Goal: Use online tool/utility: Utilize a website feature to perform a specific function

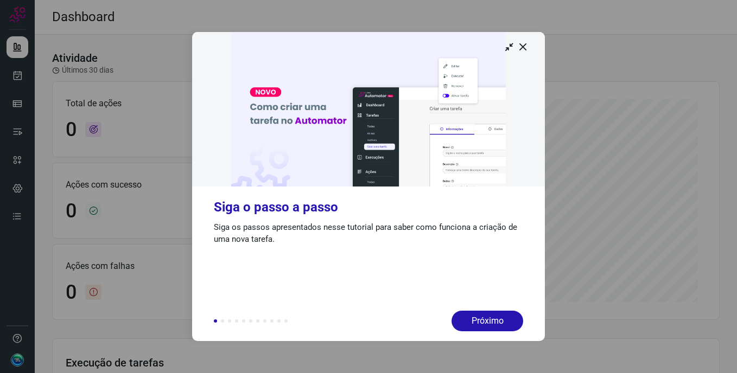
click at [523, 54] on img at bounding box center [368, 109] width 353 height 155
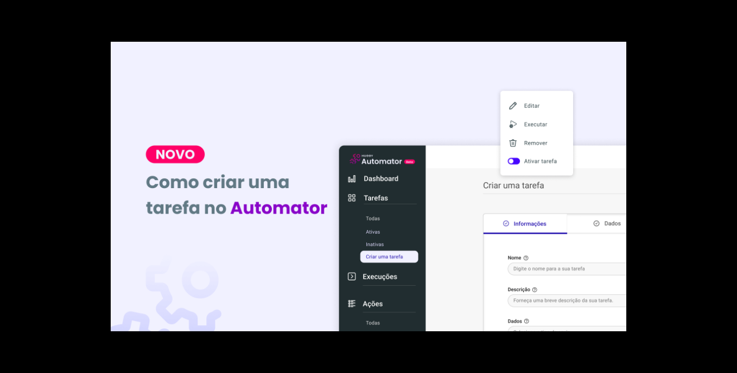
click at [566, 86] on img at bounding box center [369, 187] width 516 height 290
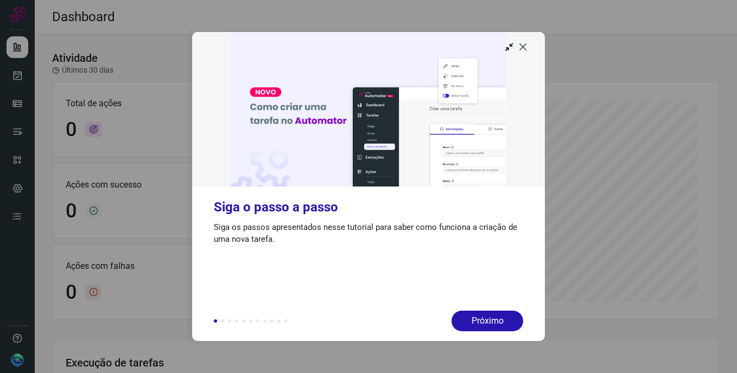
click at [524, 44] on icon at bounding box center [523, 46] width 11 height 11
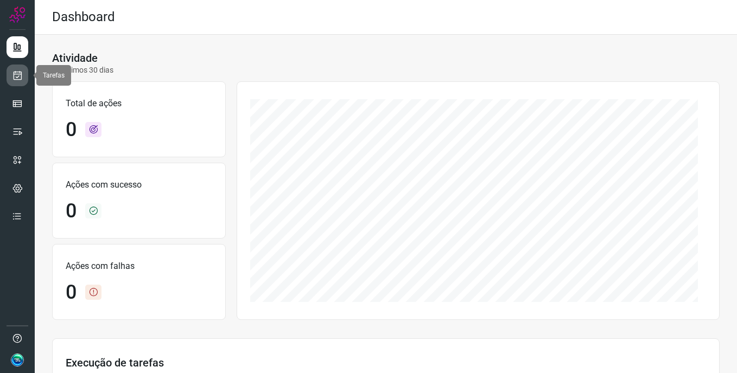
click at [21, 81] on link at bounding box center [18, 76] width 22 height 22
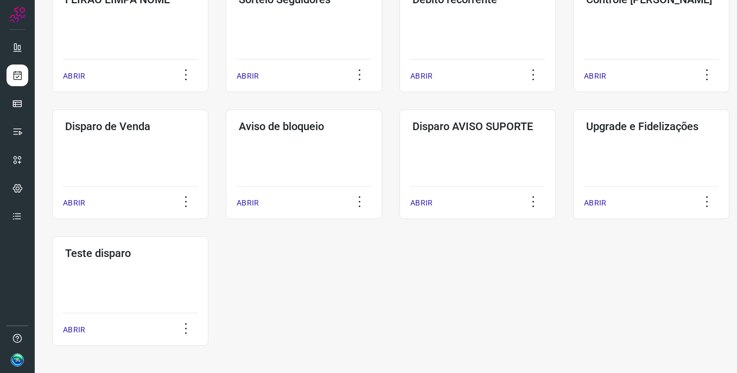
scroll to position [249, 0]
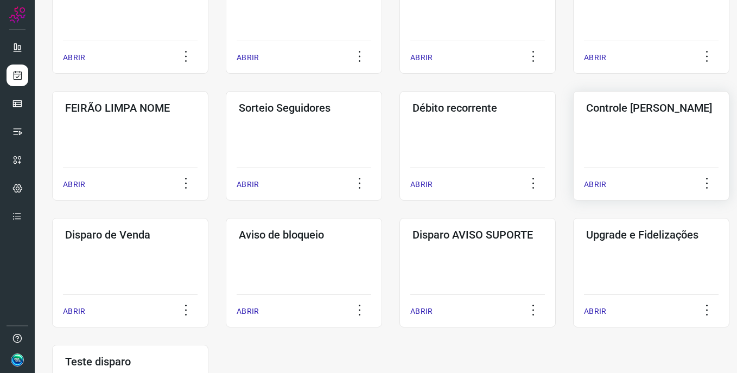
click at [657, 126] on div "Controle de Crise ABRIR" at bounding box center [651, 146] width 156 height 110
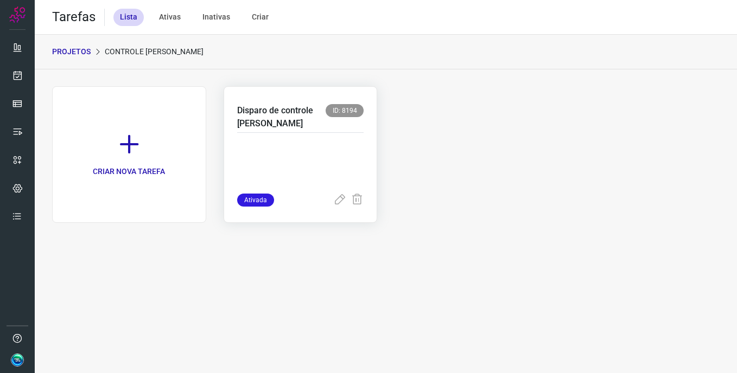
click at [304, 129] on p "Disparo de controle de crise" at bounding box center [281, 117] width 89 height 26
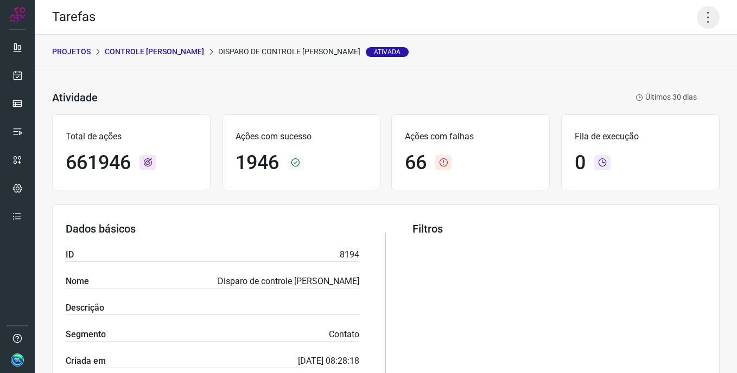
click at [700, 14] on icon at bounding box center [708, 17] width 23 height 23
click at [665, 72] on li "Executar" at bounding box center [661, 70] width 99 height 17
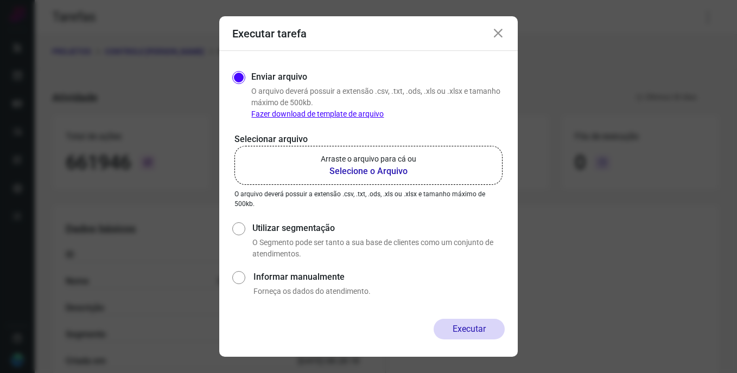
click at [343, 161] on p "Arraste o arquivo para cá ou" at bounding box center [369, 159] width 96 height 11
click at [0, 0] on input "Arraste o arquivo para cá ou Selecione o Arquivo" at bounding box center [0, 0] width 0 height 0
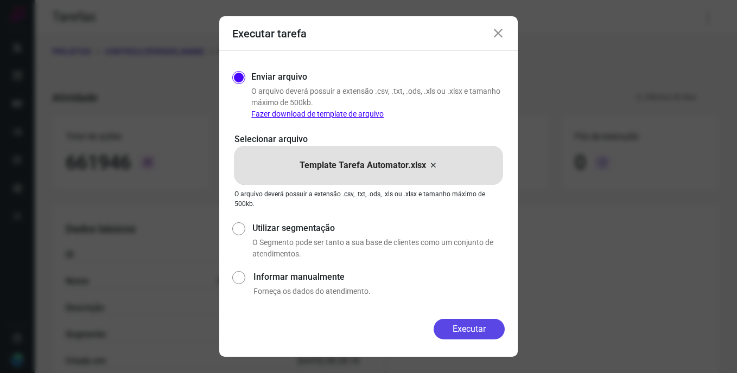
click at [450, 322] on button "Executar" at bounding box center [469, 329] width 71 height 21
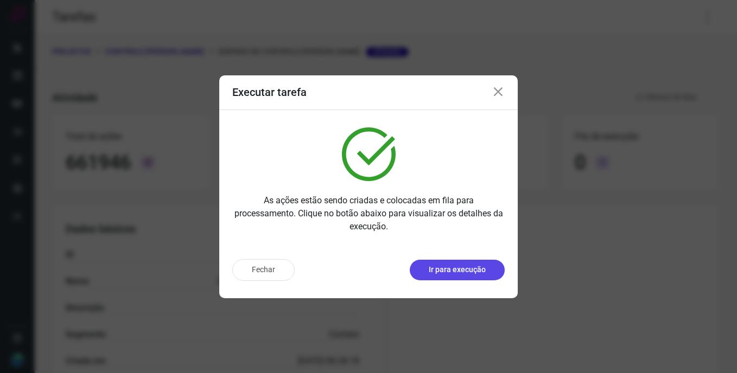
click at [471, 269] on p "Ir para execução" at bounding box center [457, 269] width 57 height 11
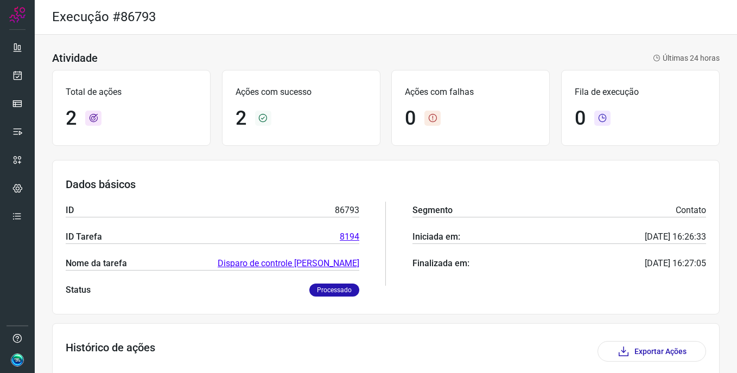
click at [518, 32] on div "Execução #86793" at bounding box center [386, 17] width 702 height 35
click at [21, 80] on icon at bounding box center [17, 75] width 11 height 11
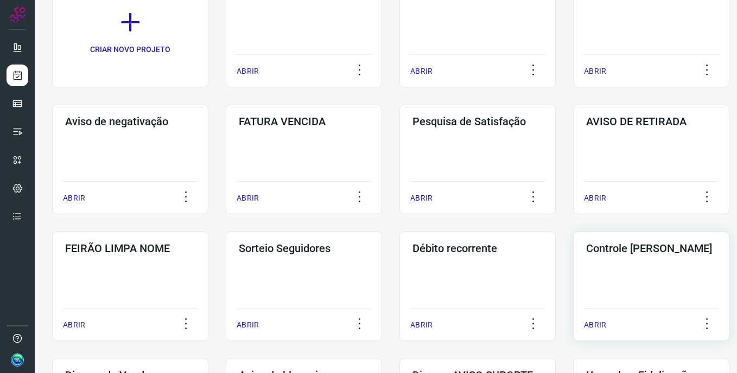
click at [639, 263] on div "Controle de Crise ABRIR" at bounding box center [651, 287] width 156 height 110
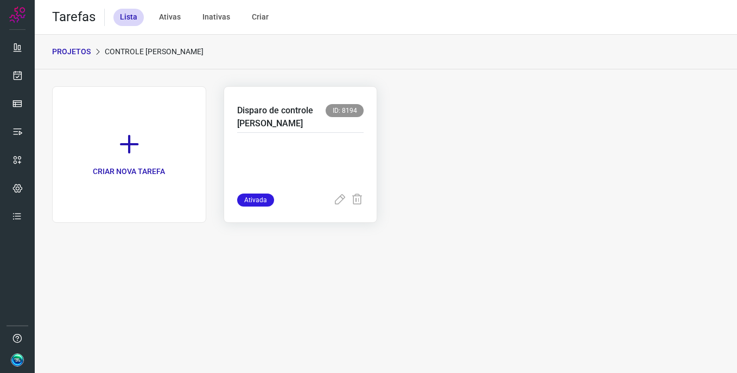
click at [312, 144] on p at bounding box center [300, 166] width 127 height 54
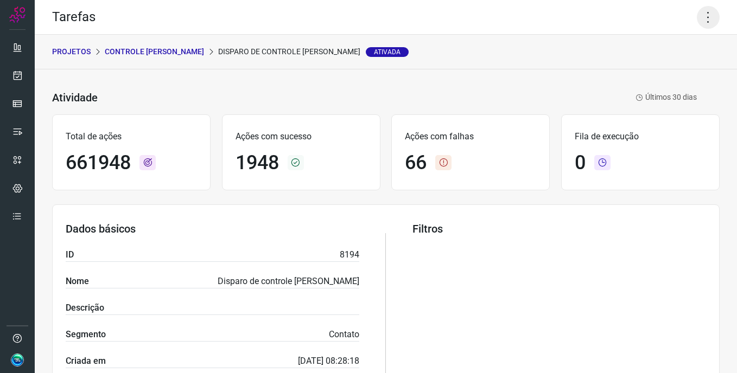
click at [700, 18] on icon at bounding box center [708, 17] width 23 height 23
click at [661, 72] on li "Executar" at bounding box center [661, 70] width 99 height 17
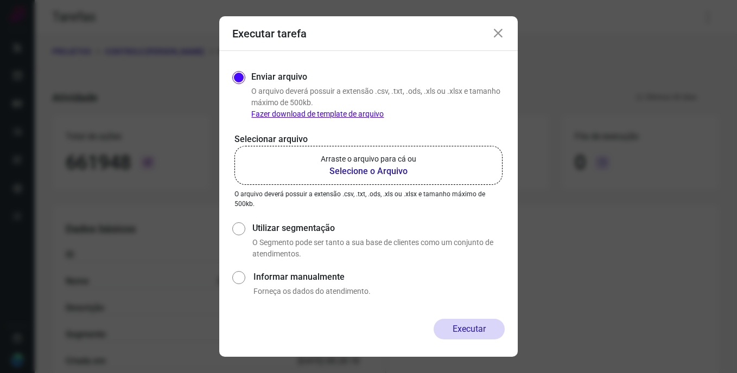
click at [402, 180] on label "Arraste o arquivo para cá ou Selecione o Arquivo" at bounding box center [368, 165] width 268 height 39
click at [0, 0] on input "Arraste o arquivo para cá ou Selecione o Arquivo" at bounding box center [0, 0] width 0 height 0
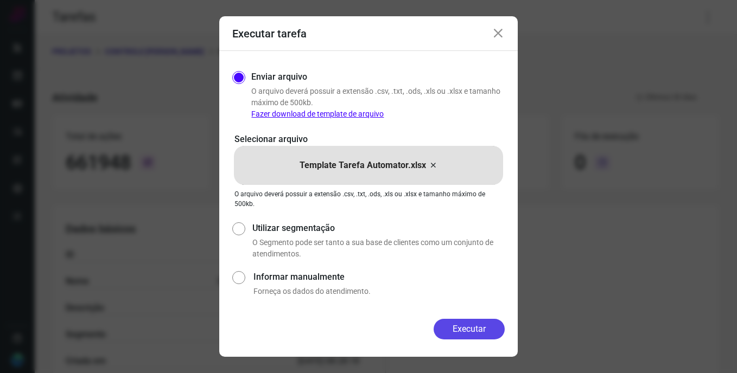
click at [481, 329] on button "Executar" at bounding box center [469, 329] width 71 height 21
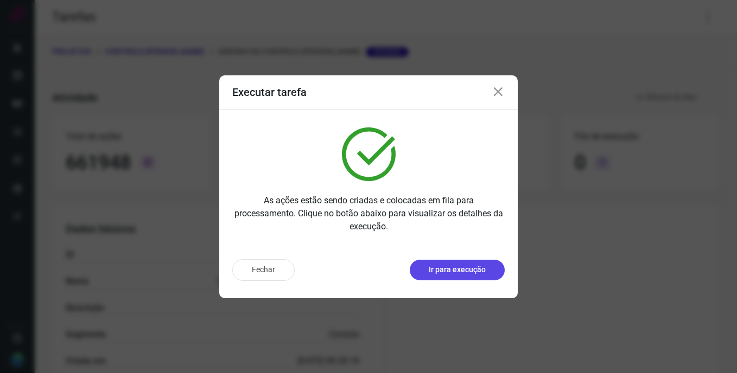
click at [478, 263] on button "Ir para execução" at bounding box center [457, 270] width 95 height 21
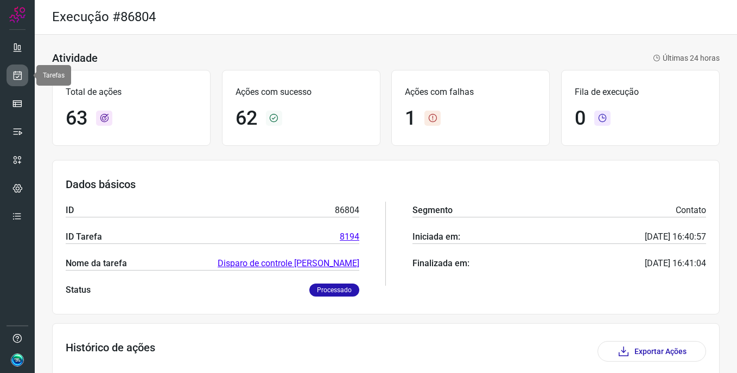
click at [19, 73] on icon at bounding box center [17, 75] width 11 height 11
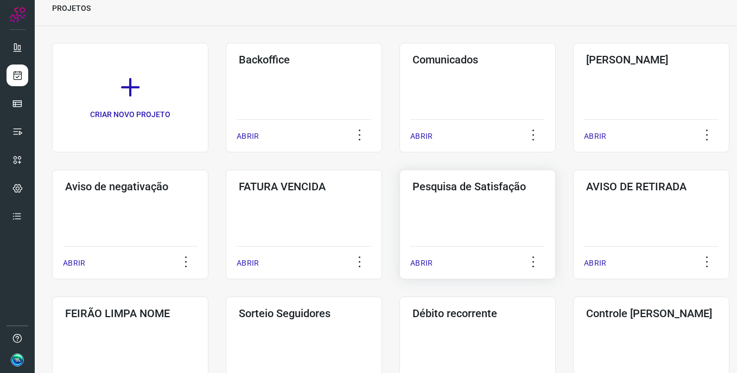
scroll to position [109, 0]
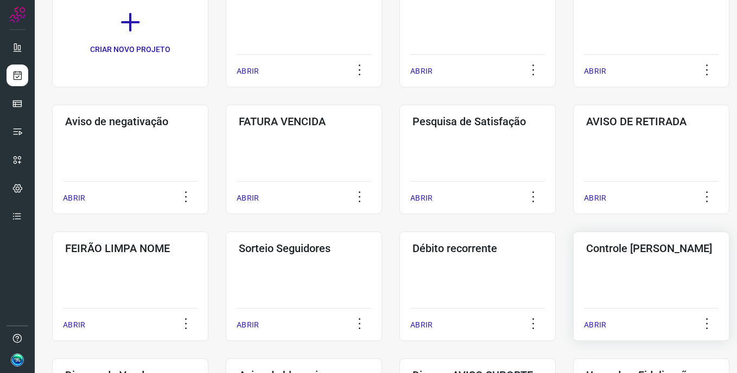
click at [647, 301] on div "Controle de Crise ABRIR" at bounding box center [651, 287] width 156 height 110
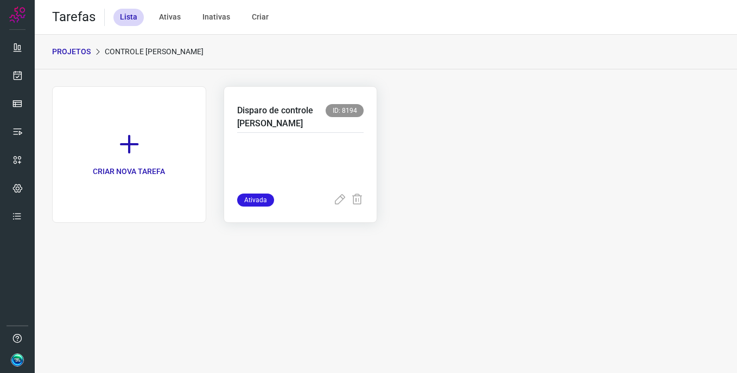
click at [320, 141] on p at bounding box center [300, 166] width 127 height 54
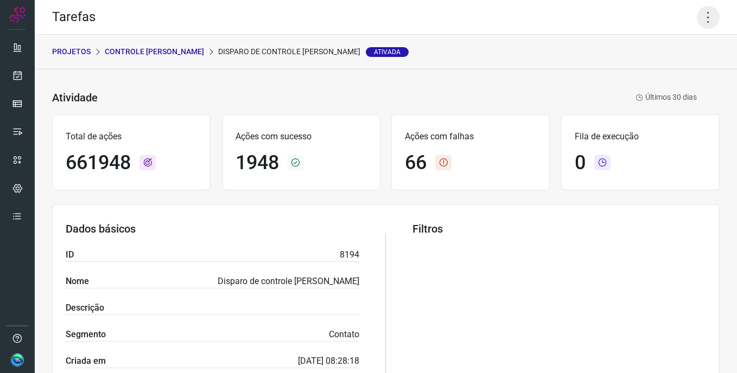
click at [699, 16] on icon at bounding box center [708, 17] width 23 height 23
click at [664, 71] on li "Executar" at bounding box center [661, 70] width 99 height 17
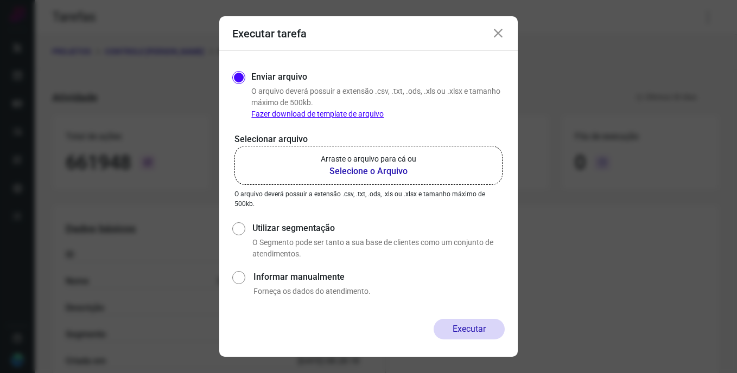
click at [387, 175] on b "Selecione o Arquivo" at bounding box center [369, 171] width 96 height 13
click at [0, 0] on input "Arraste o arquivo para cá ou Selecione o Arquivo" at bounding box center [0, 0] width 0 height 0
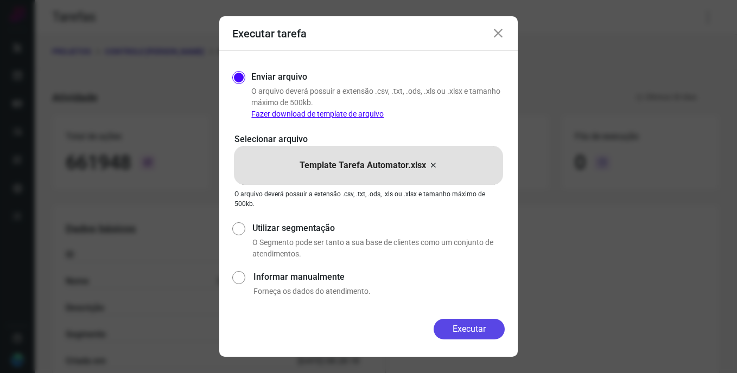
click at [478, 335] on button "Executar" at bounding box center [469, 329] width 71 height 21
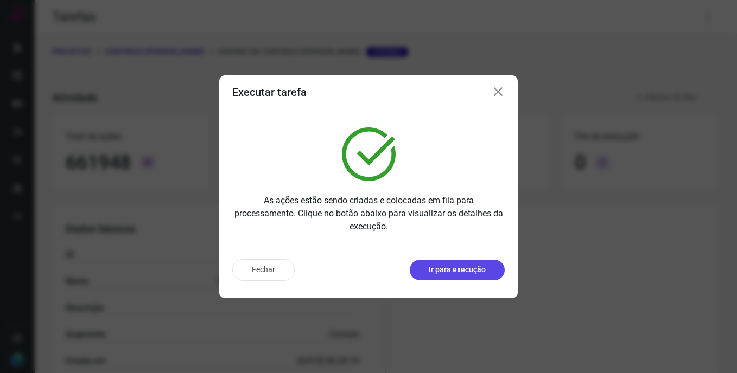
click at [459, 270] on p "Ir para execução" at bounding box center [457, 269] width 57 height 11
